Goal: Task Accomplishment & Management: Manage account settings

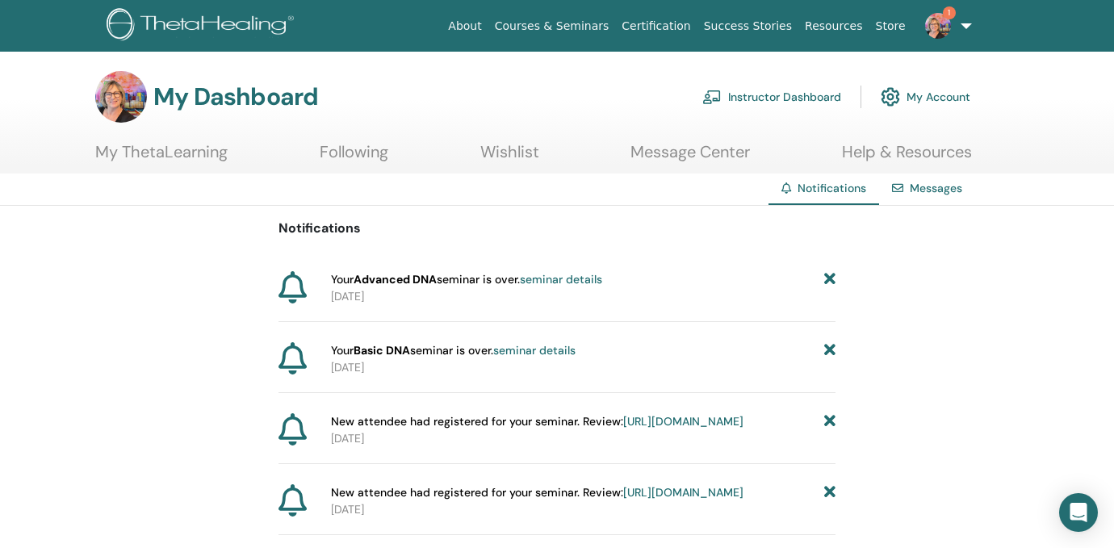
click at [777, 95] on link "Instructor Dashboard" at bounding box center [771, 97] width 139 height 36
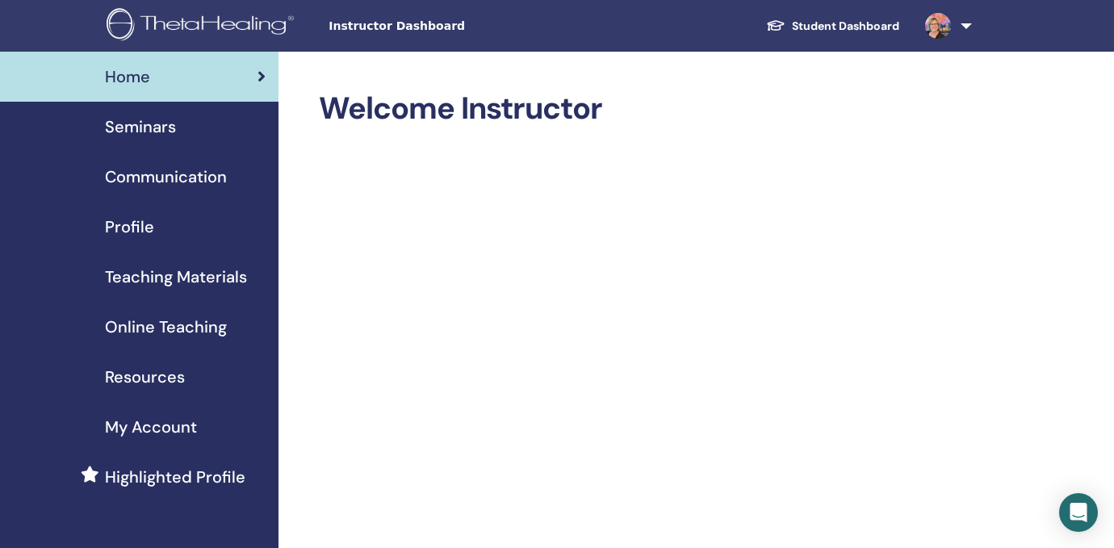
click at [155, 128] on span "Seminars" at bounding box center [140, 127] width 71 height 24
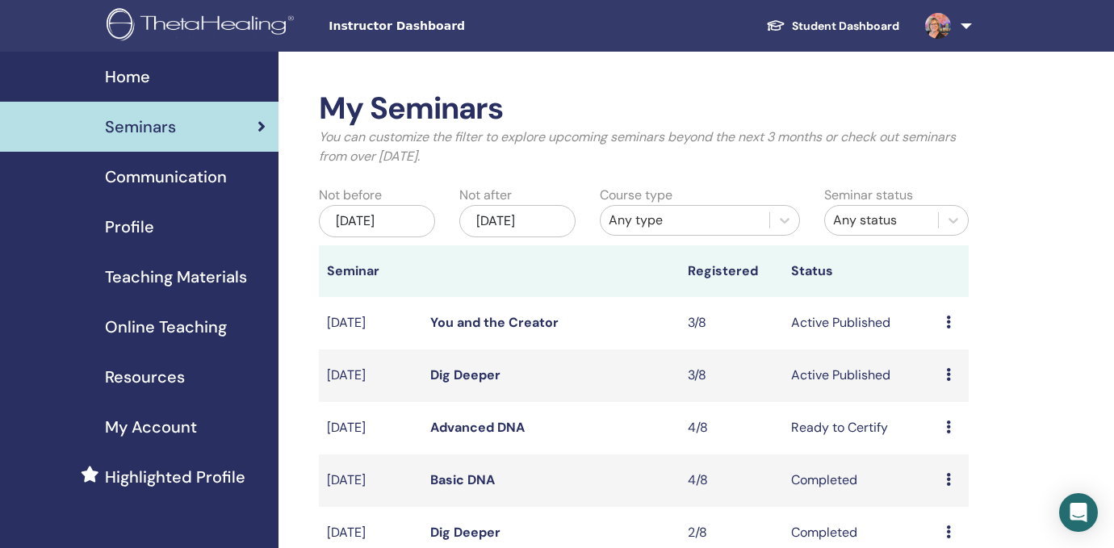
click at [946, 425] on icon at bounding box center [948, 427] width 5 height 13
click at [942, 489] on link "Attendees" at bounding box center [945, 486] width 61 height 17
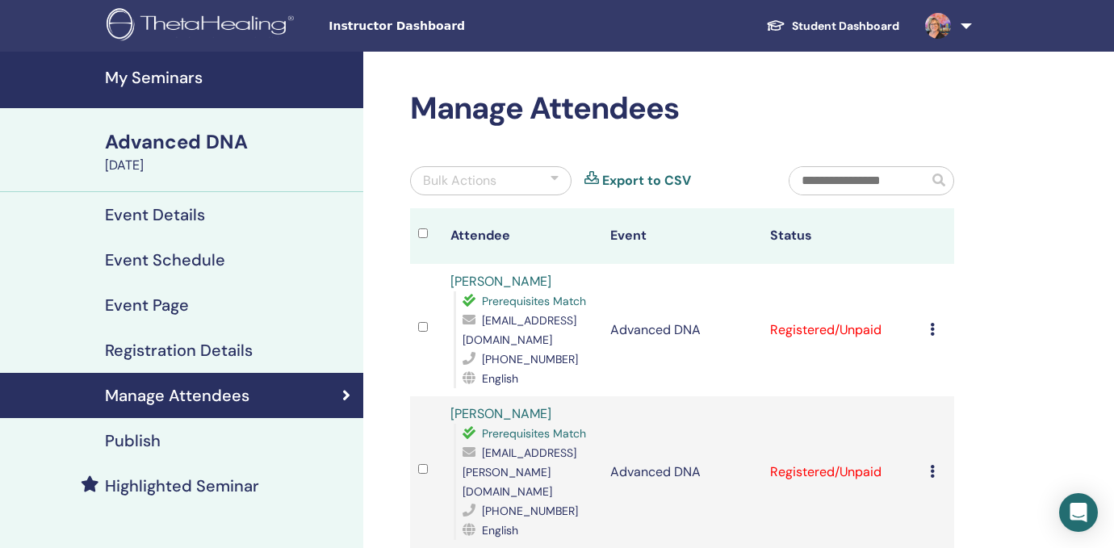
click at [928, 334] on td "Cancel Registration Do not auto-certify Mark as Paid Mark as Unpaid Mark as Abs…" at bounding box center [938, 330] width 32 height 132
click at [930, 327] on icon at bounding box center [932, 329] width 5 height 13
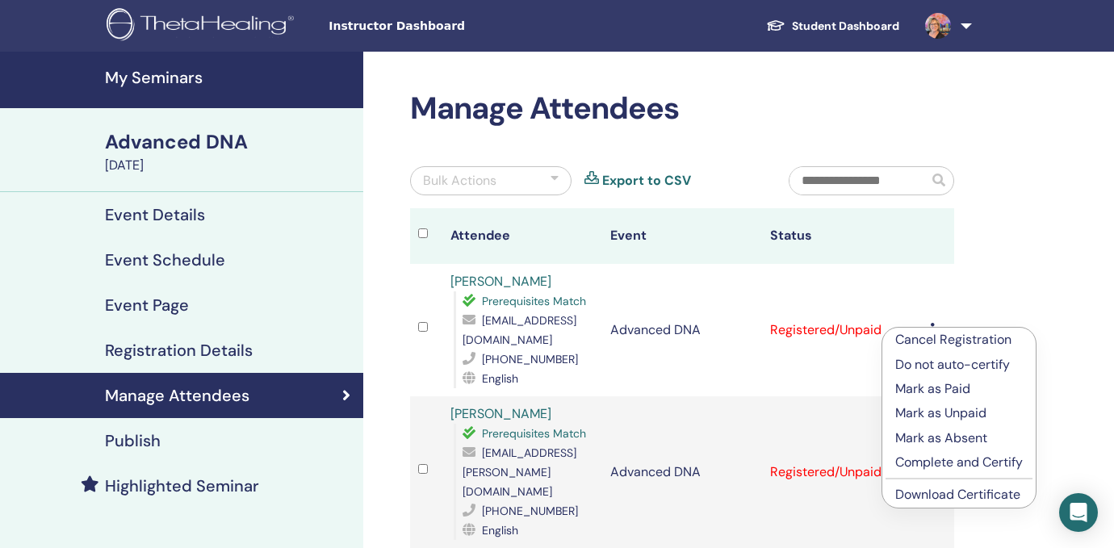
click at [927, 461] on p "Complete and Certify" at bounding box center [959, 462] width 128 height 19
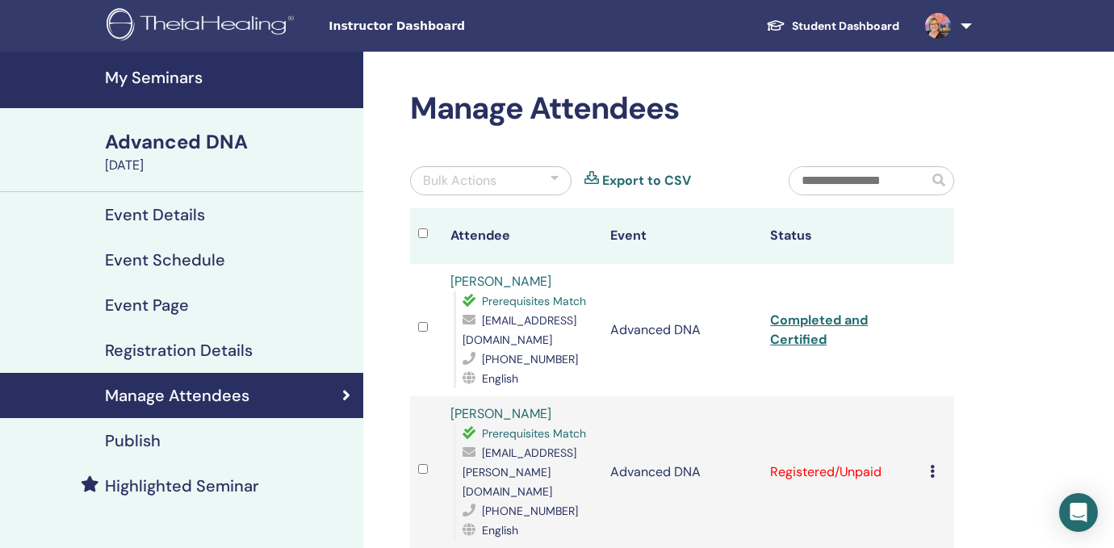
click at [929, 460] on td "Cancel Registration Do not auto-certify Mark as Paid Mark as Unpaid Mark as Abs…" at bounding box center [938, 472] width 32 height 152
click at [932, 465] on icon at bounding box center [932, 471] width 5 height 13
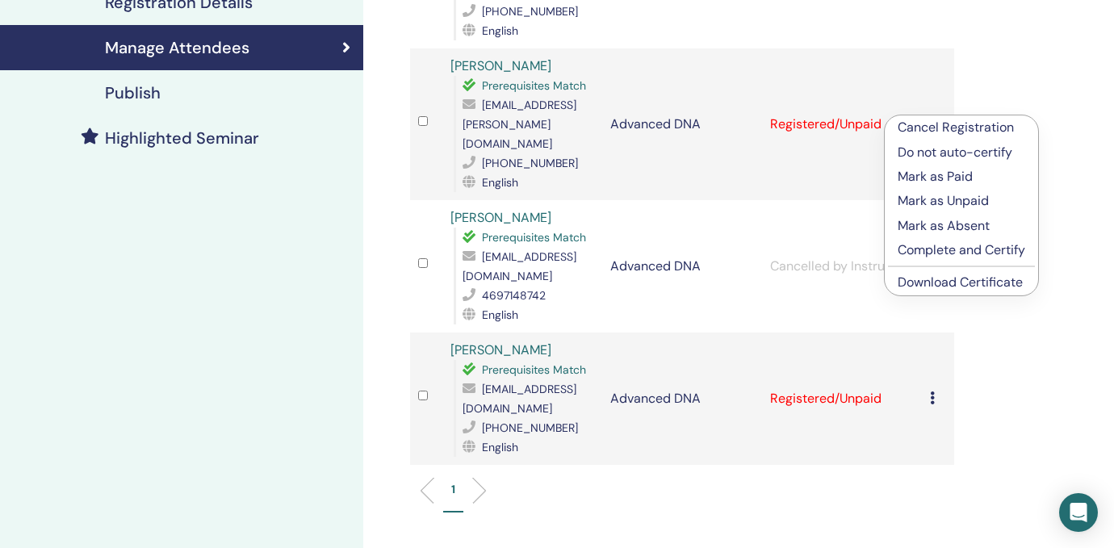
scroll to position [366, 0]
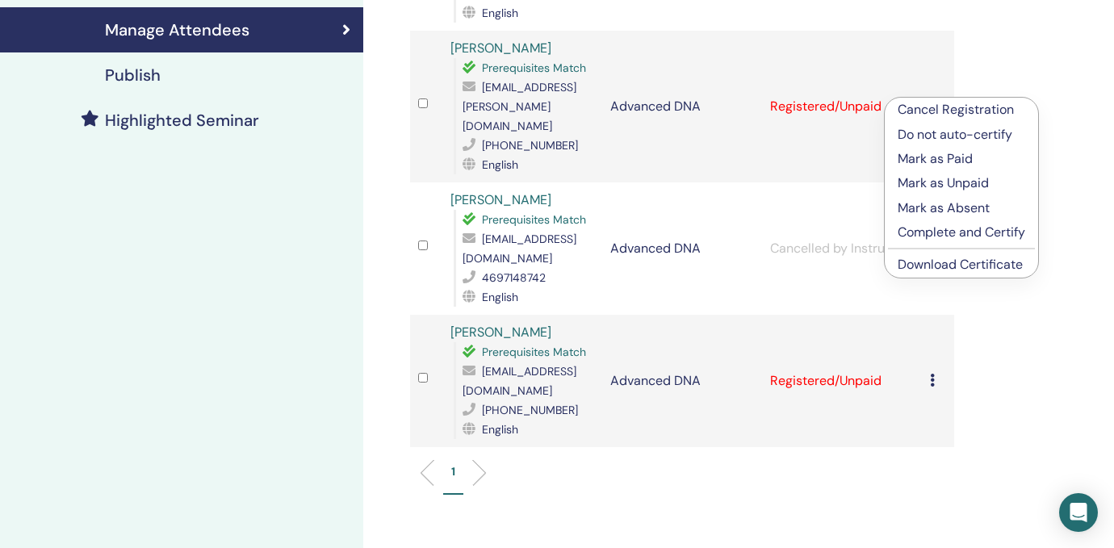
click at [982, 230] on p "Complete and Certify" at bounding box center [962, 232] width 128 height 19
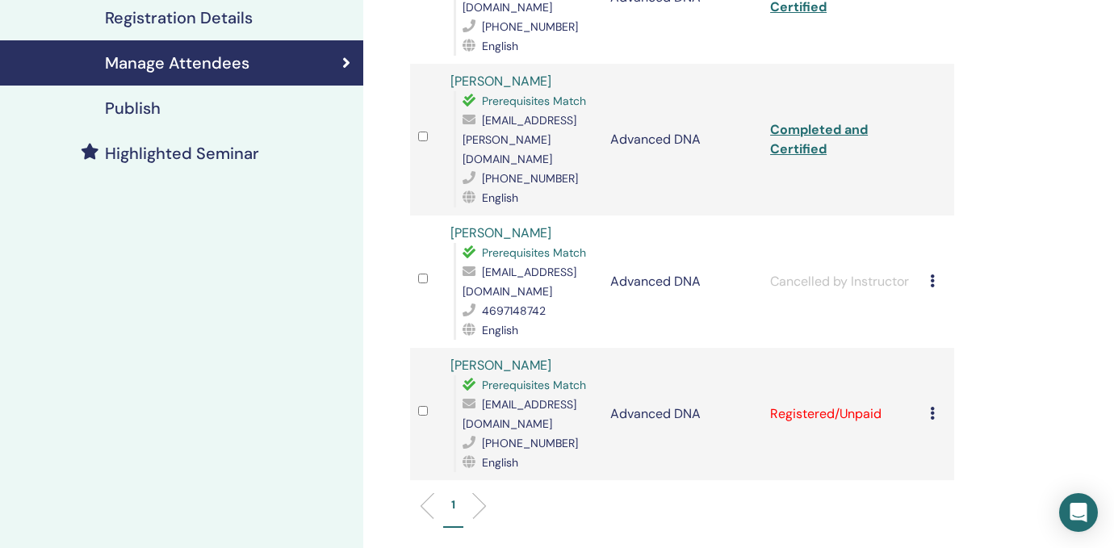
scroll to position [335, 0]
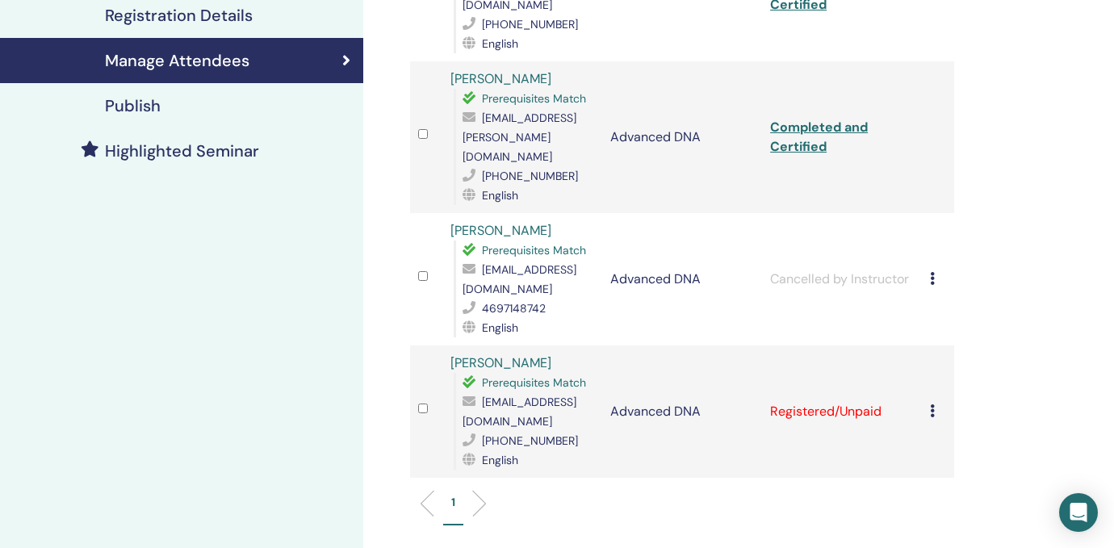
click at [930, 404] on icon at bounding box center [932, 410] width 5 height 13
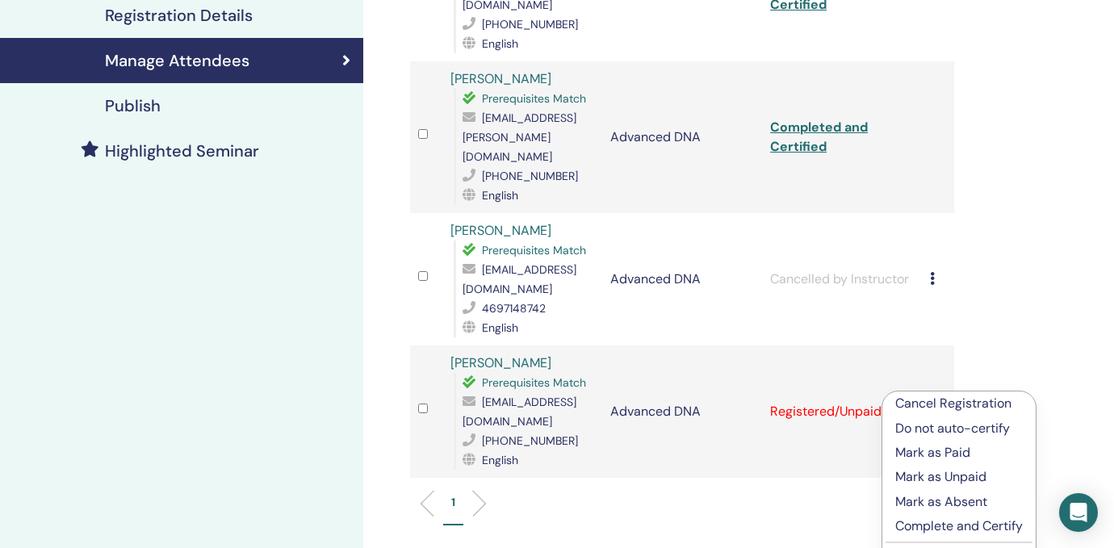
click at [920, 523] on p "Complete and Certify" at bounding box center [959, 526] width 128 height 19
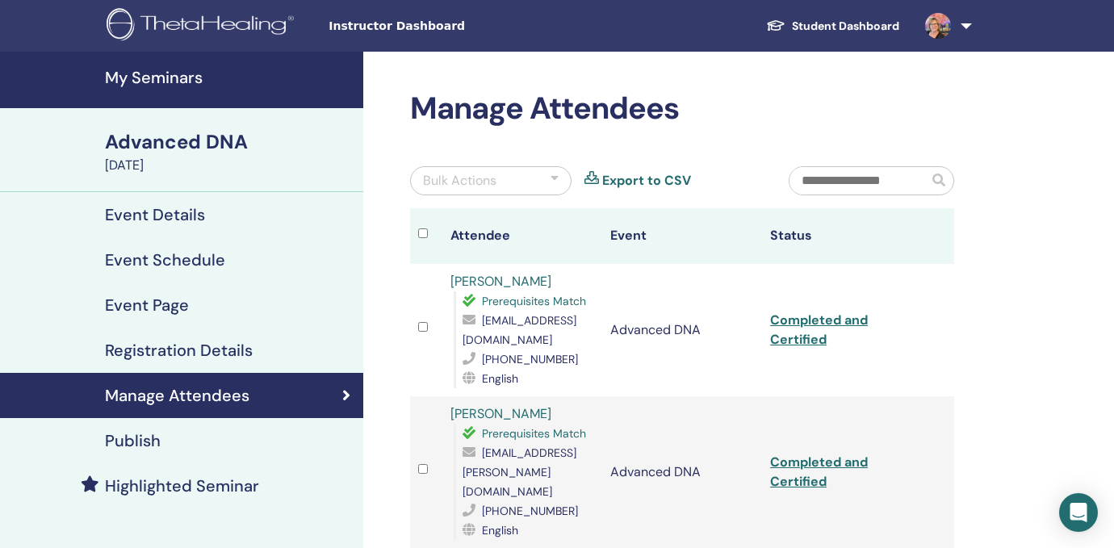
click at [816, 324] on link "Completed and Certified" at bounding box center [819, 330] width 98 height 36
click at [814, 456] on link "Completed and Certified" at bounding box center [819, 472] width 98 height 36
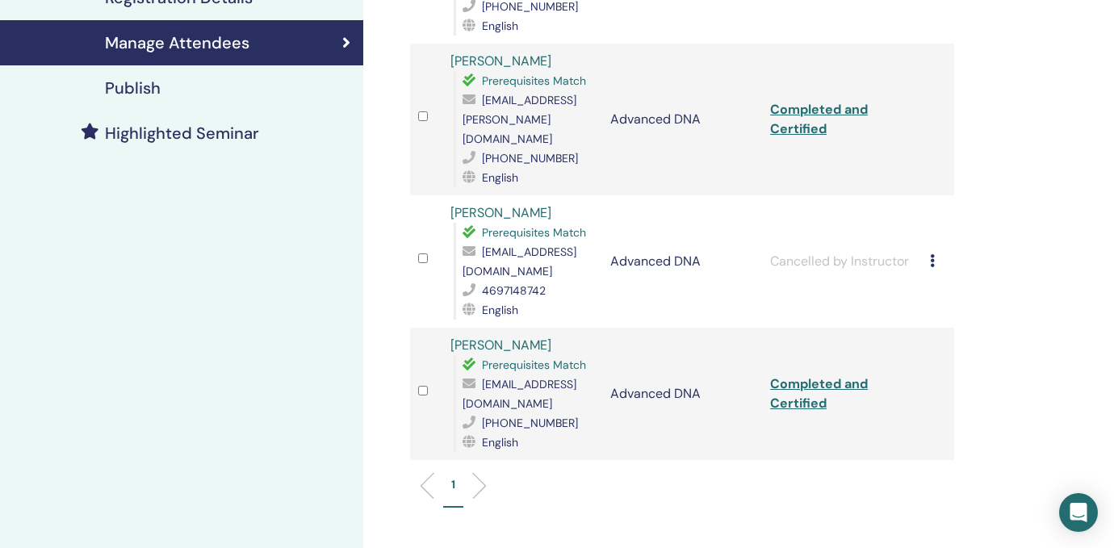
scroll to position [366, 0]
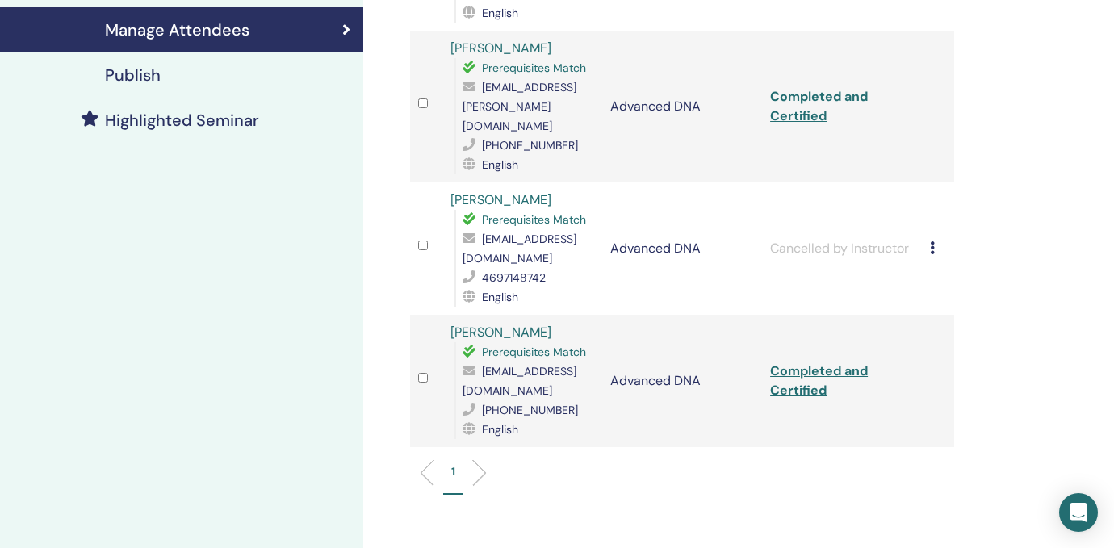
click at [799, 362] on link "Completed and Certified" at bounding box center [819, 380] width 98 height 36
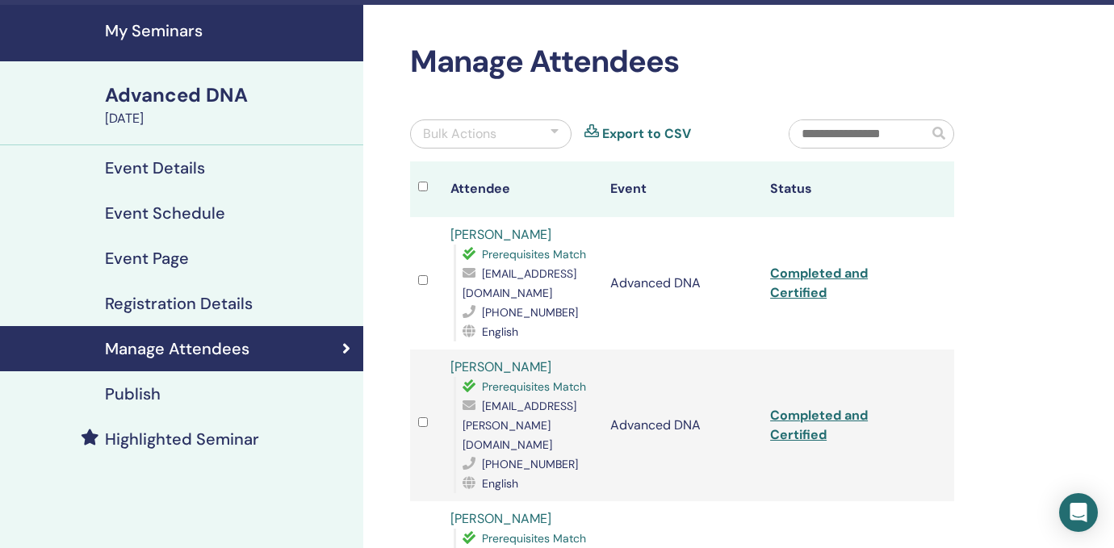
scroll to position [36, 0]
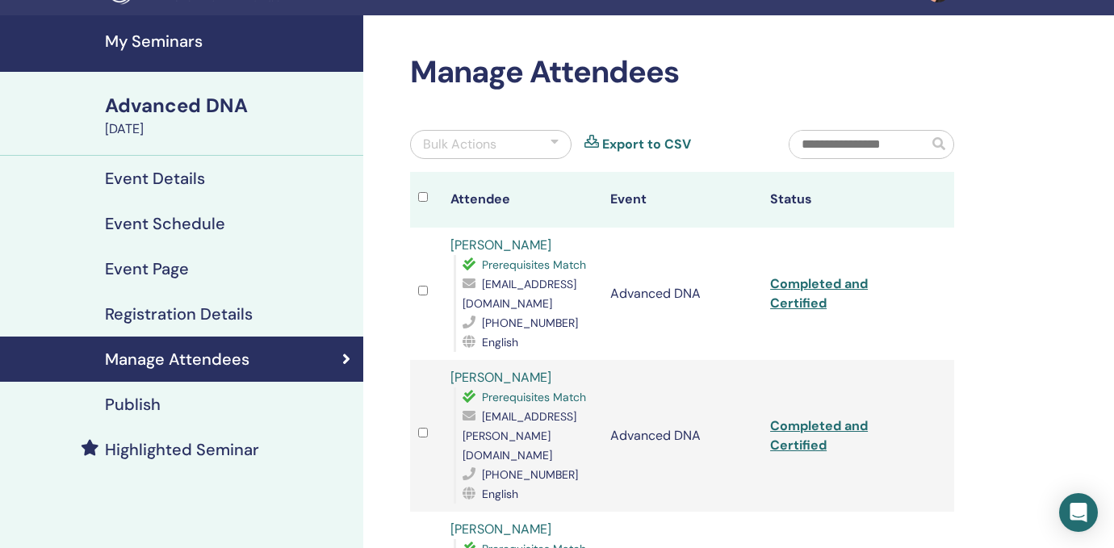
click at [128, 37] on h4 "My Seminars" at bounding box center [229, 40] width 249 height 19
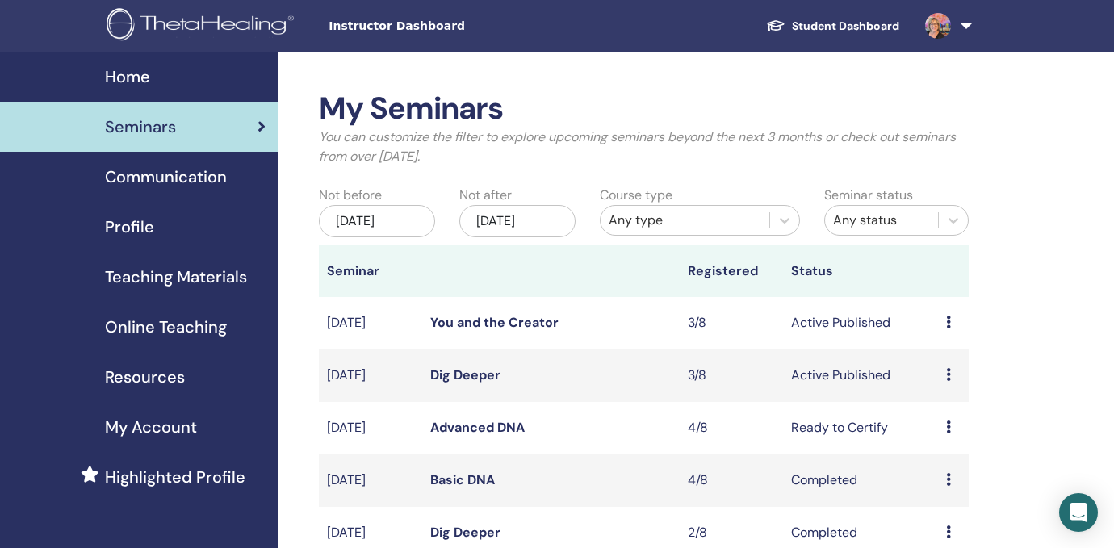
click at [946, 374] on icon at bounding box center [948, 374] width 5 height 13
click at [939, 437] on link "Attendees" at bounding box center [946, 435] width 61 height 17
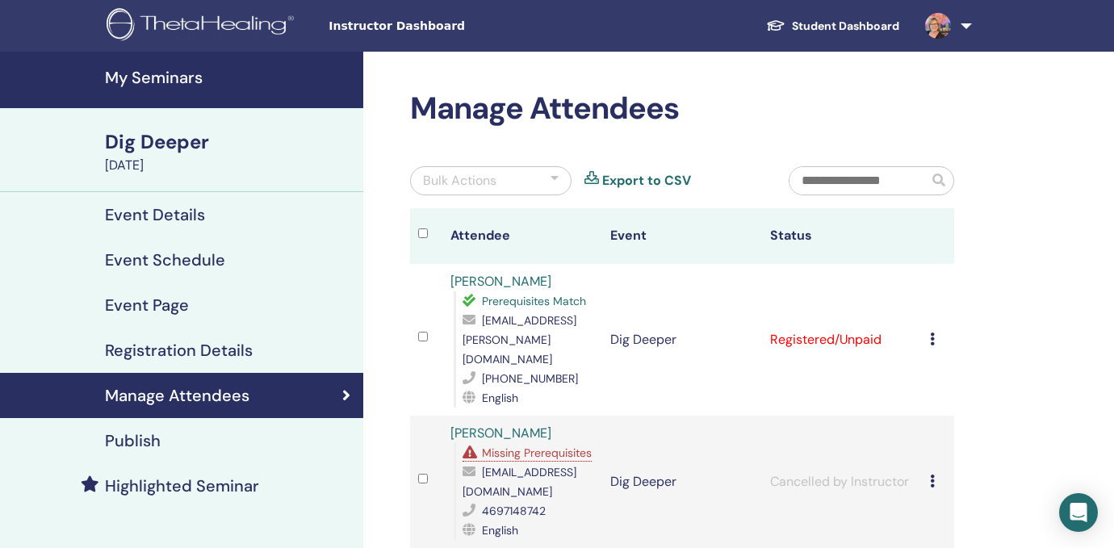
click at [935, 472] on div "Cancel Registration Do not auto-certify Mark as Paid Mark as Unpaid Mark as Abs…" at bounding box center [938, 481] width 16 height 19
click at [949, 474] on p "Cancel Registration" at bounding box center [965, 474] width 128 height 19
